Goal: Complete application form

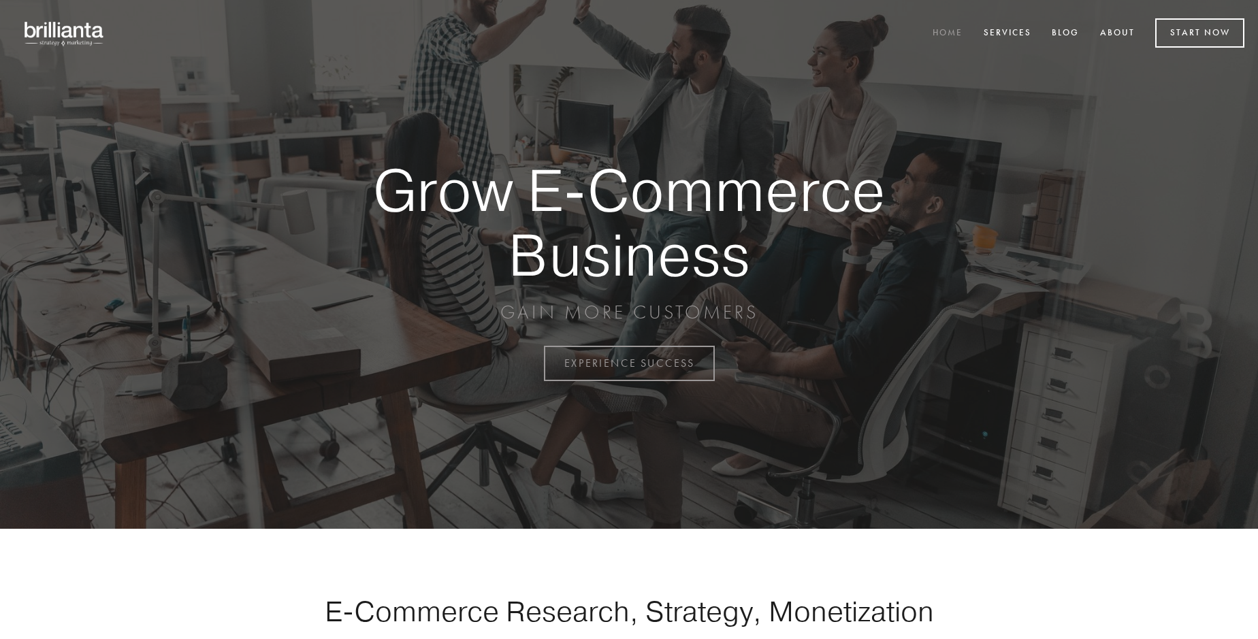
scroll to position [3567, 0]
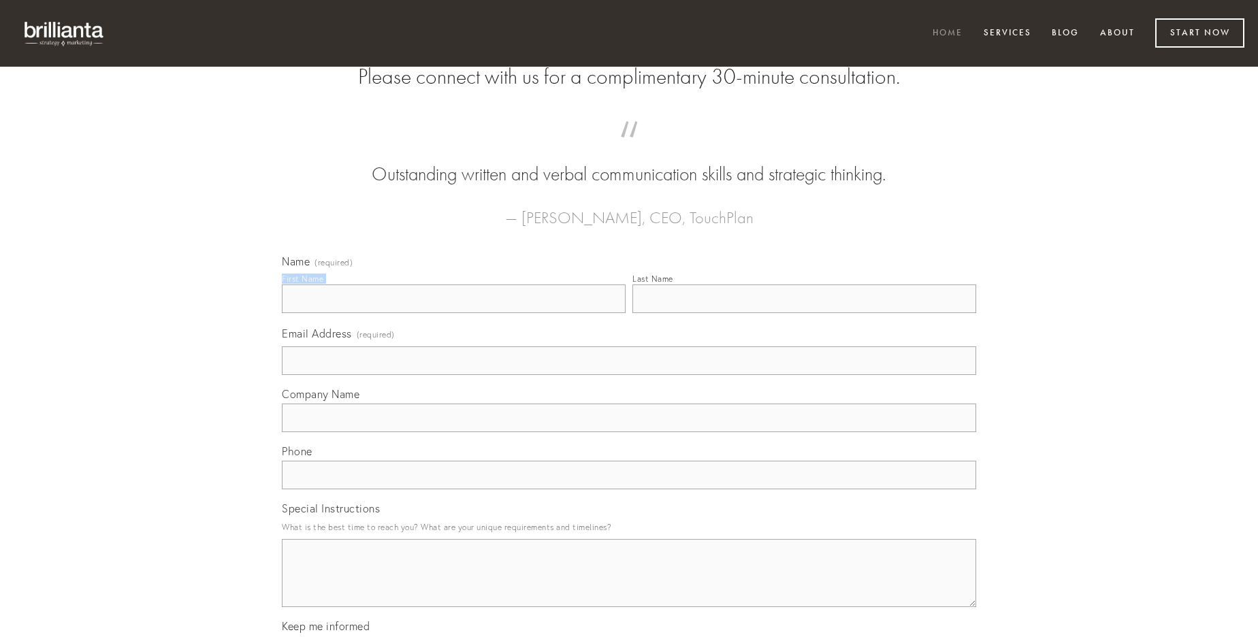
type input "[PERSON_NAME]"
click at [804, 313] on input "Last Name" at bounding box center [804, 298] width 344 height 29
type input "[PERSON_NAME]"
click at [629, 375] on input "Email Address (required)" at bounding box center [629, 360] width 694 height 29
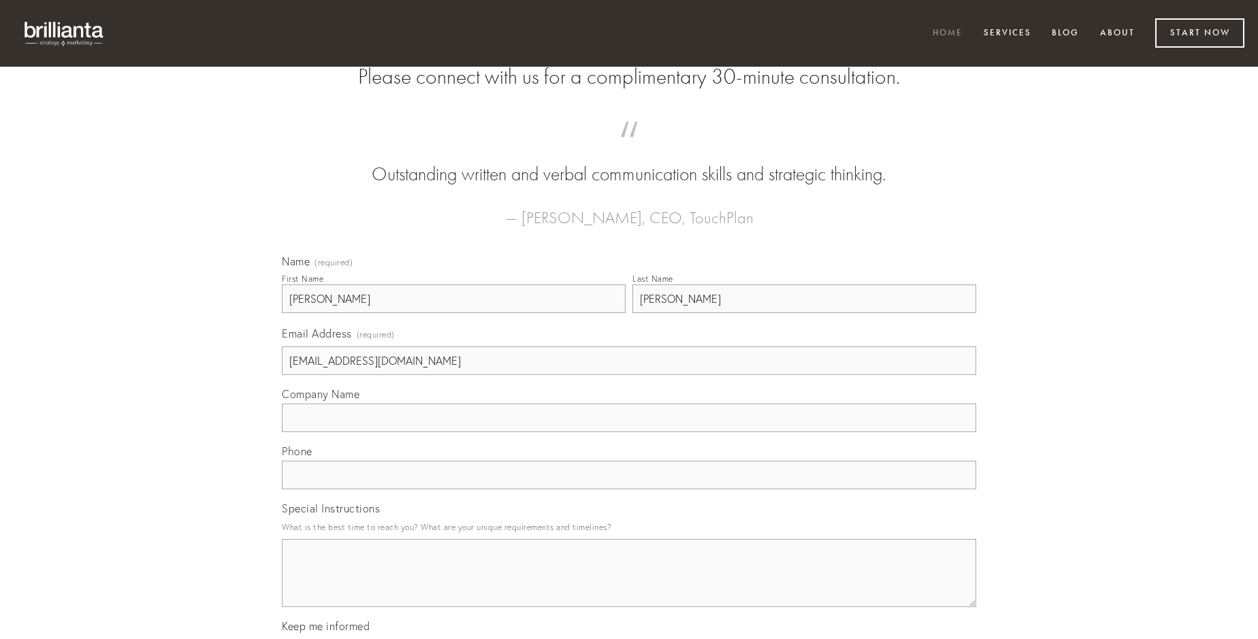
type input "[EMAIL_ADDRESS][DOMAIN_NAME]"
click at [629, 432] on input "Company Name" at bounding box center [629, 418] width 694 height 29
type input "amor"
click at [629, 489] on input "text" at bounding box center [629, 475] width 694 height 29
click at [629, 585] on textarea "Special Instructions" at bounding box center [629, 573] width 694 height 68
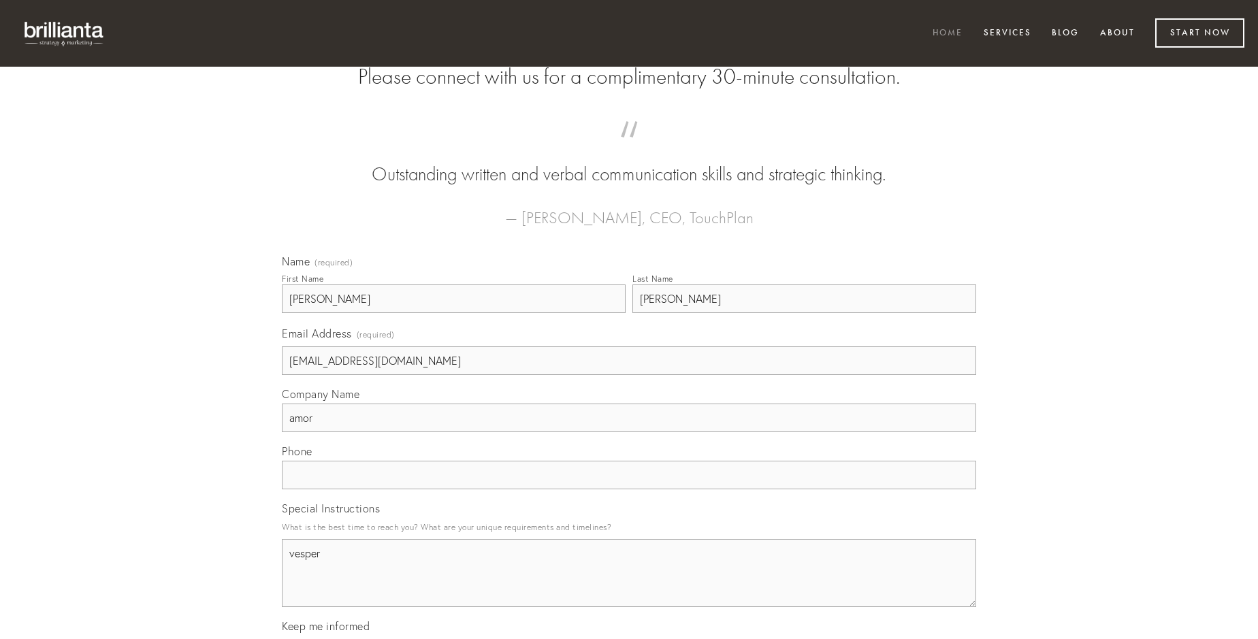
type textarea "vesper"
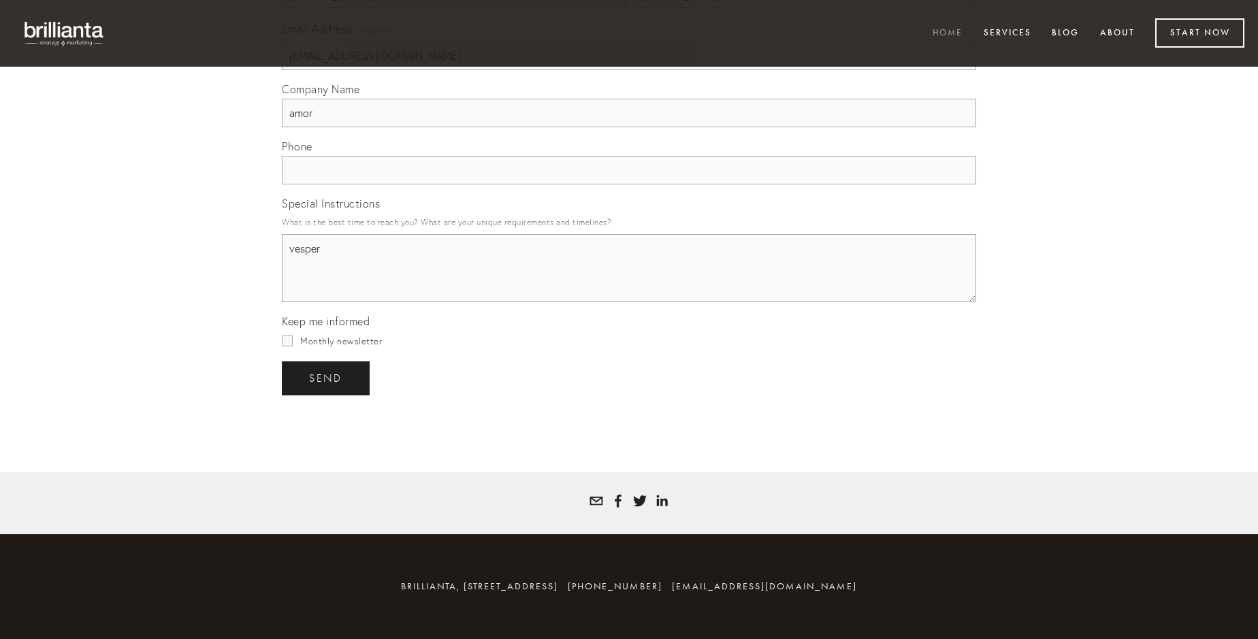
click at [327, 378] on span "send" at bounding box center [325, 378] width 33 height 12
